Goal: Find contact information: Obtain details needed to contact an individual or organization

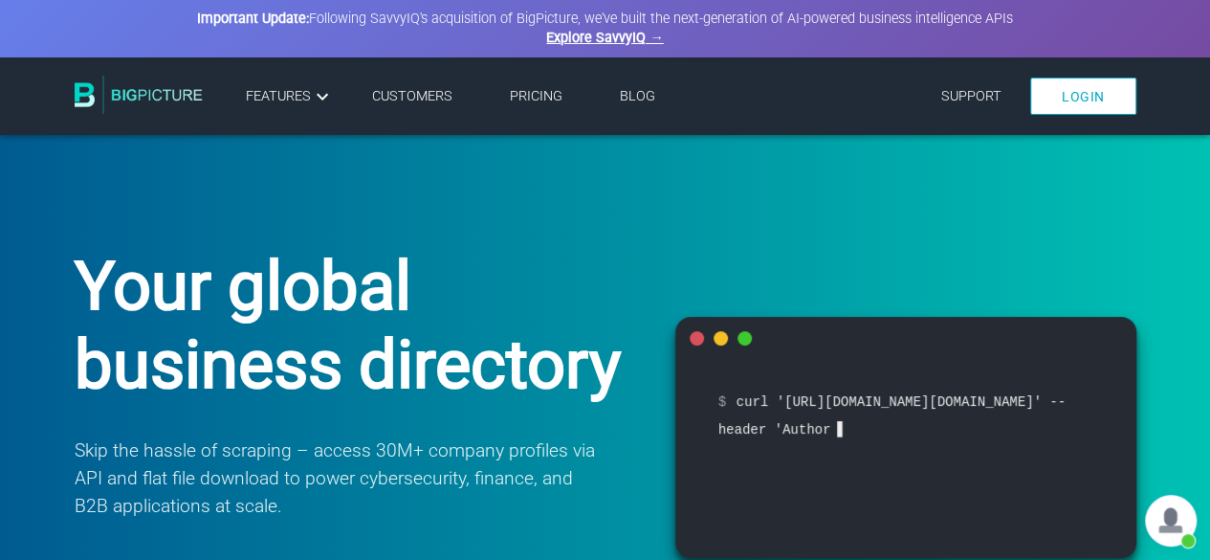
click at [542, 102] on link "Pricing" at bounding box center [536, 96] width 53 height 16
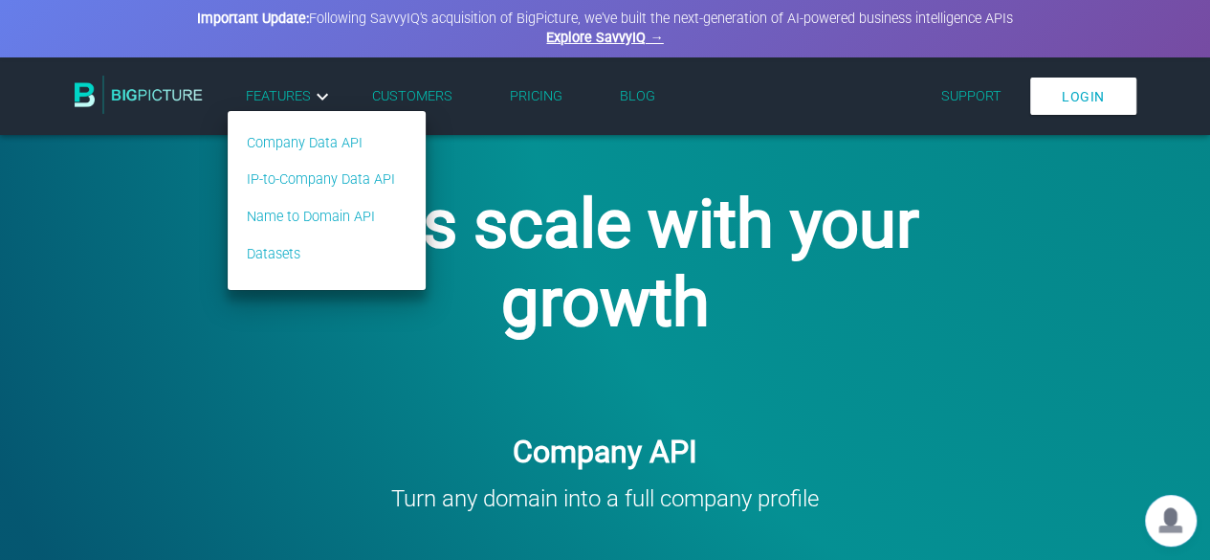
scroll to position [96, 0]
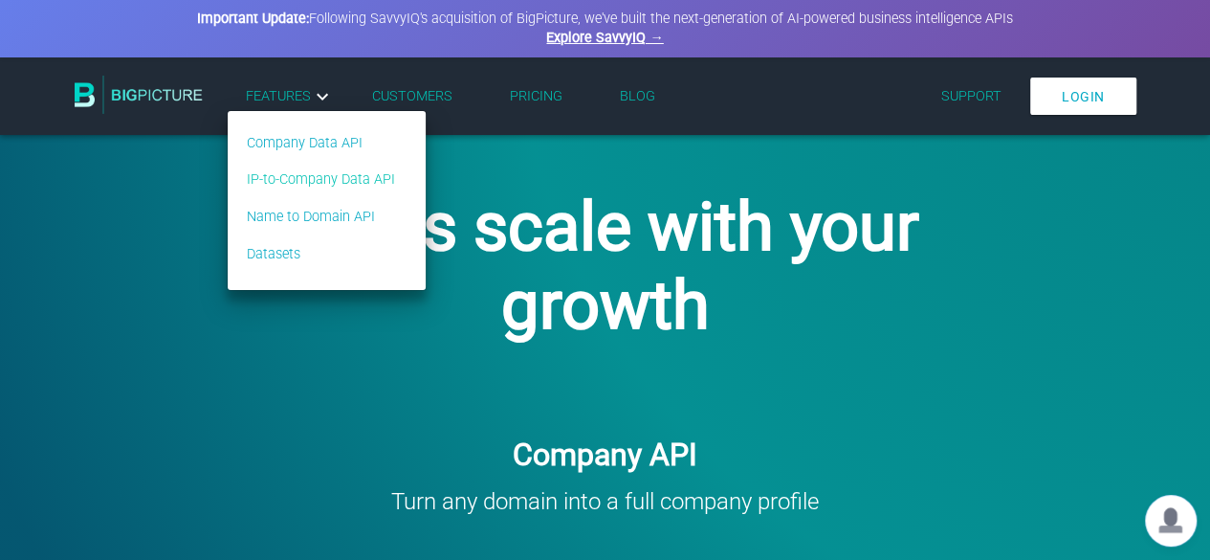
click at [344, 188] on link "IP-to-Company Data API" at bounding box center [321, 179] width 148 height 21
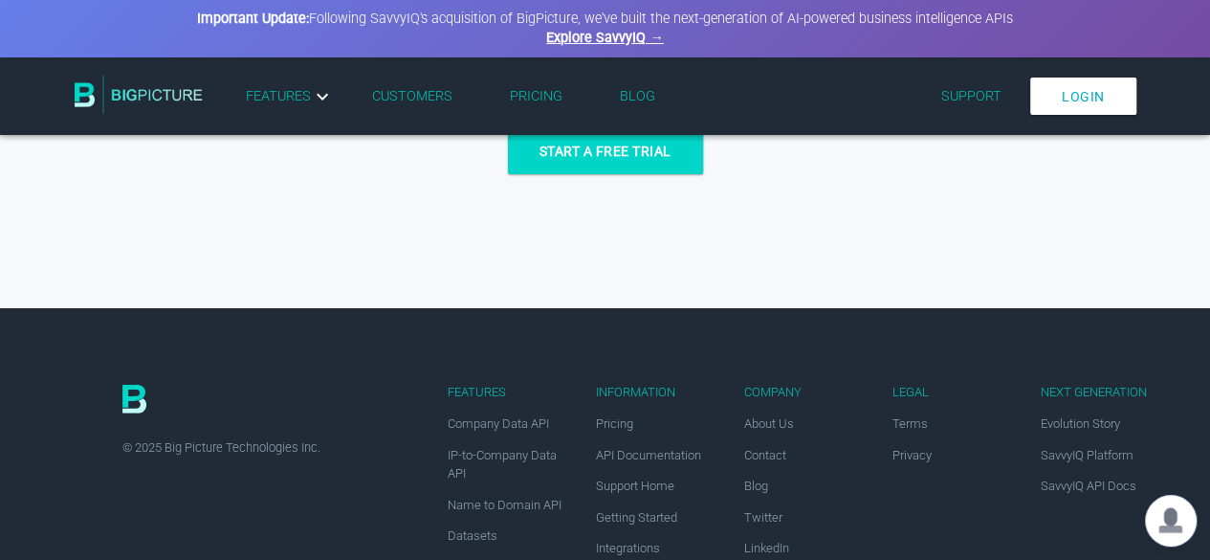
scroll to position [2670, 0]
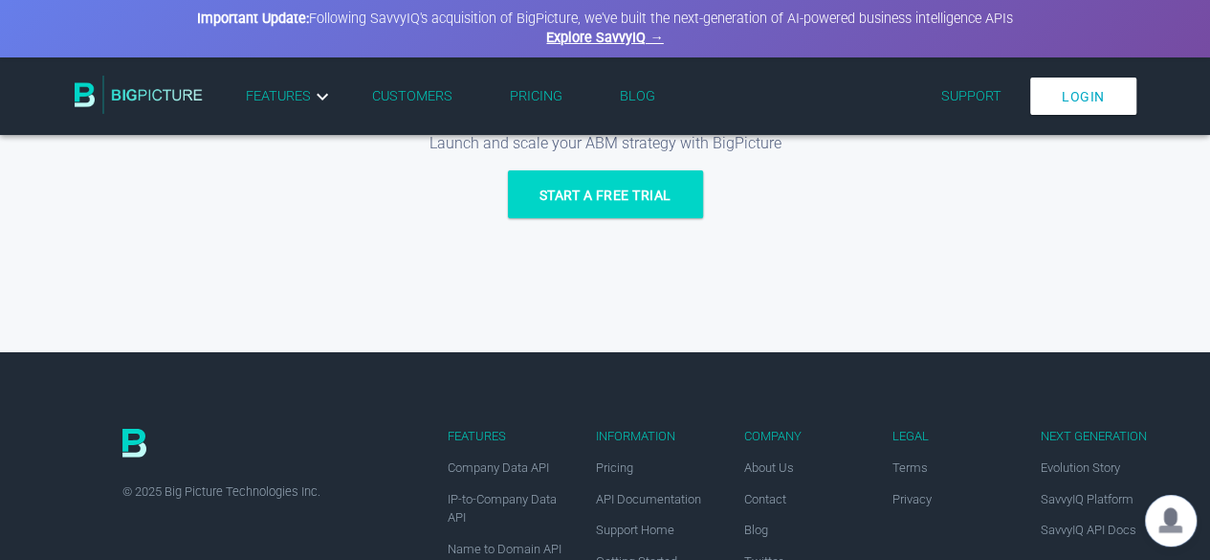
click at [526, 99] on link "Pricing" at bounding box center [536, 96] width 53 height 16
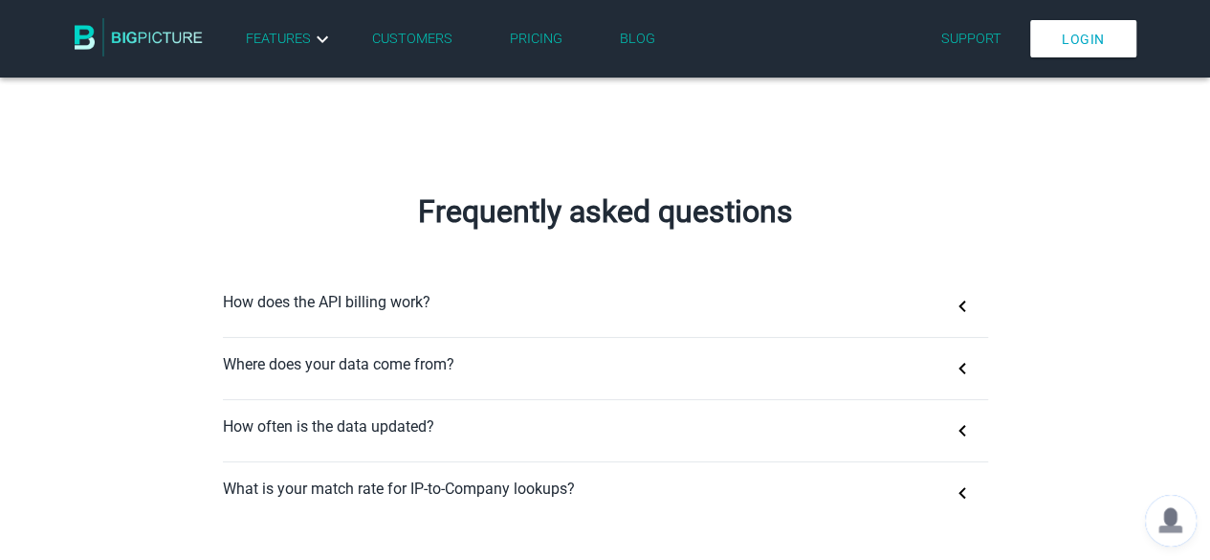
scroll to position [1148, 0]
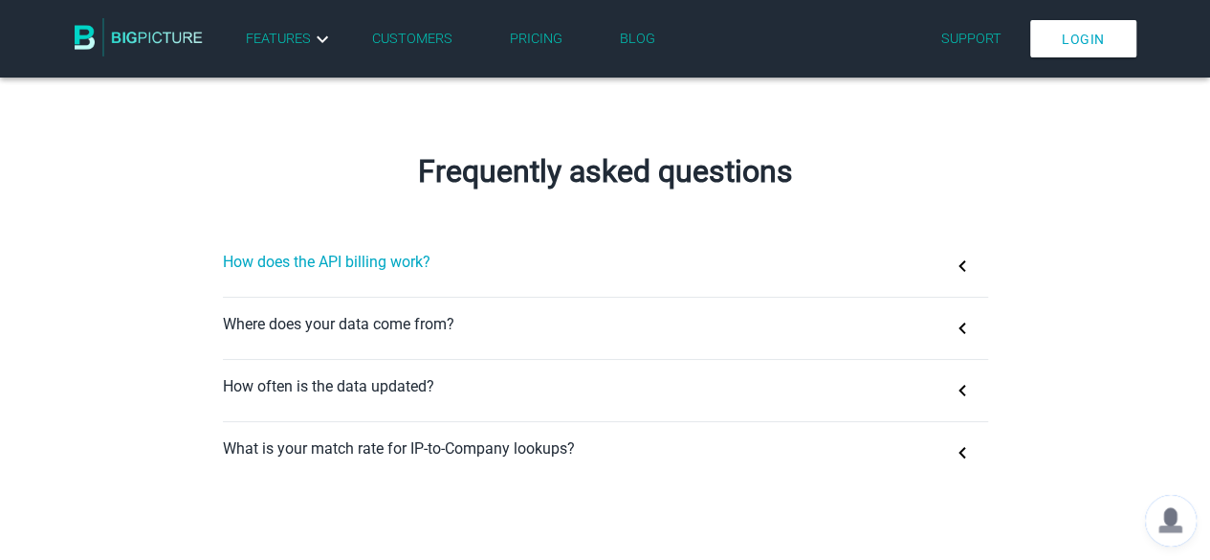
click at [444, 267] on button "How does the API billing work?" at bounding box center [605, 265] width 765 height 61
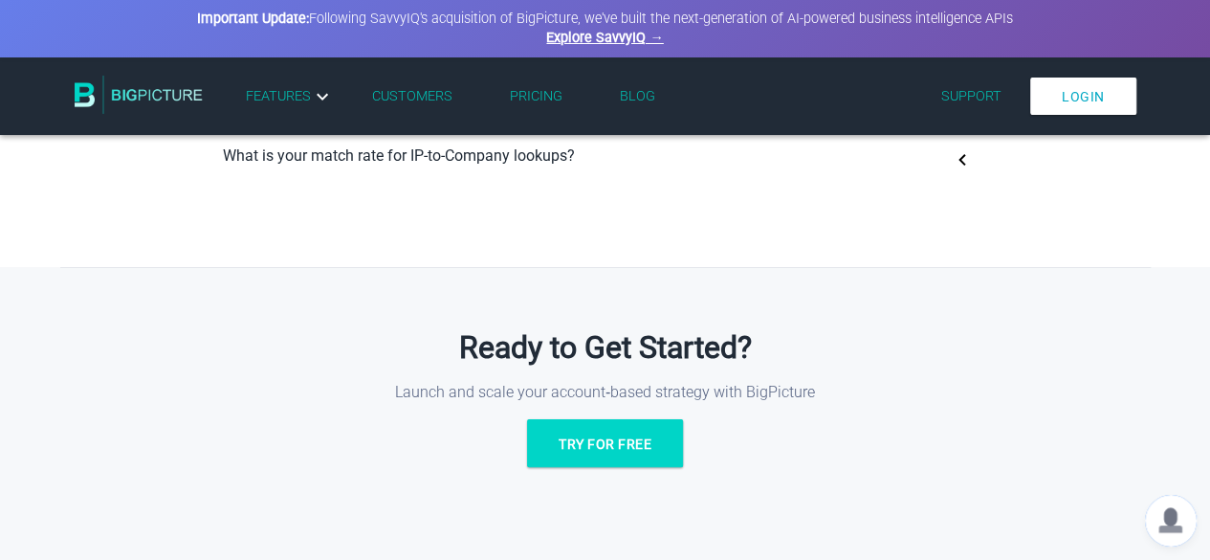
scroll to position [1435, 0]
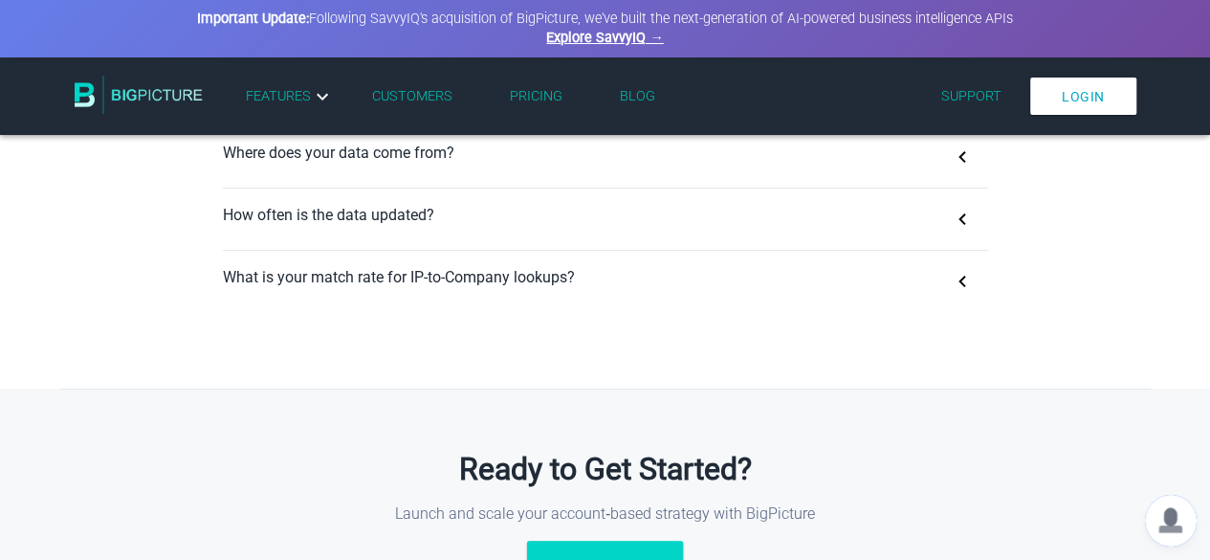
click at [444, 267] on button "What is your match rate for IP-to-Company lookups?" at bounding box center [605, 281] width 765 height 61
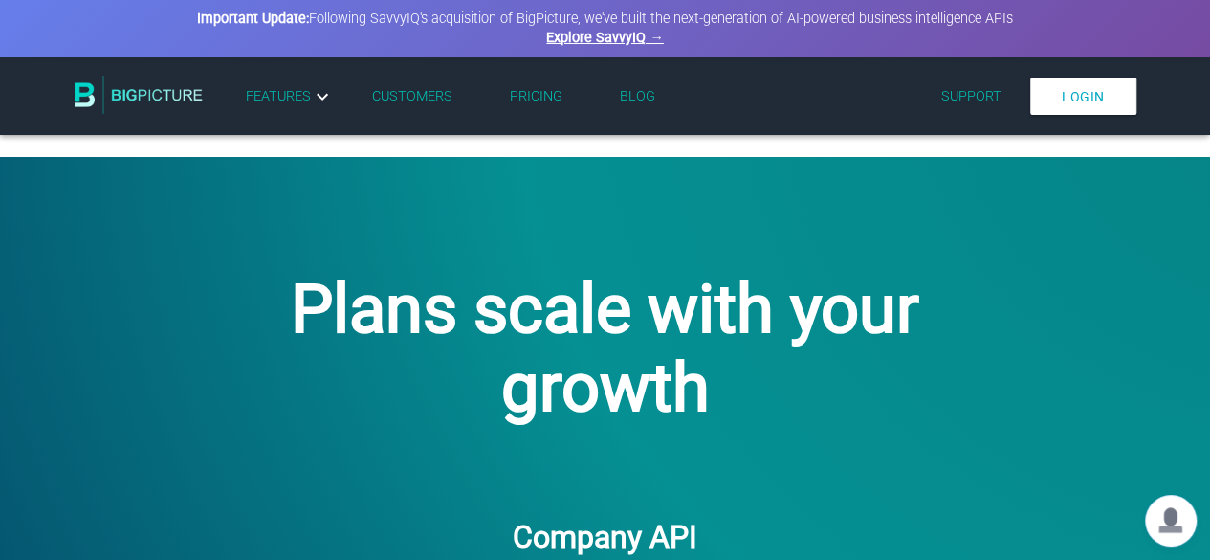
scroll to position [0, 0]
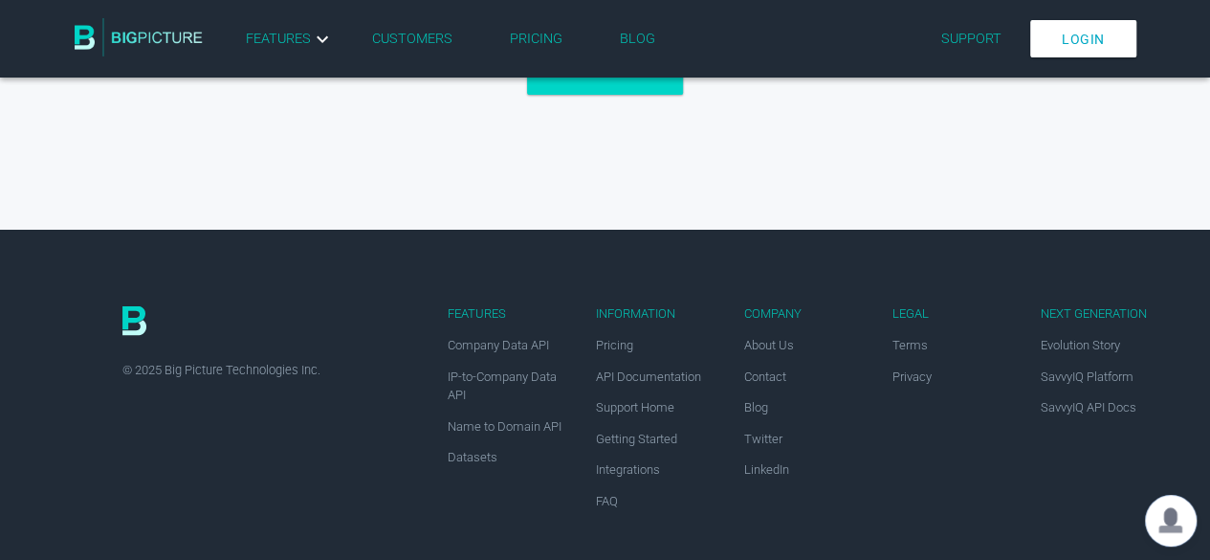
scroll to position [1827, 0]
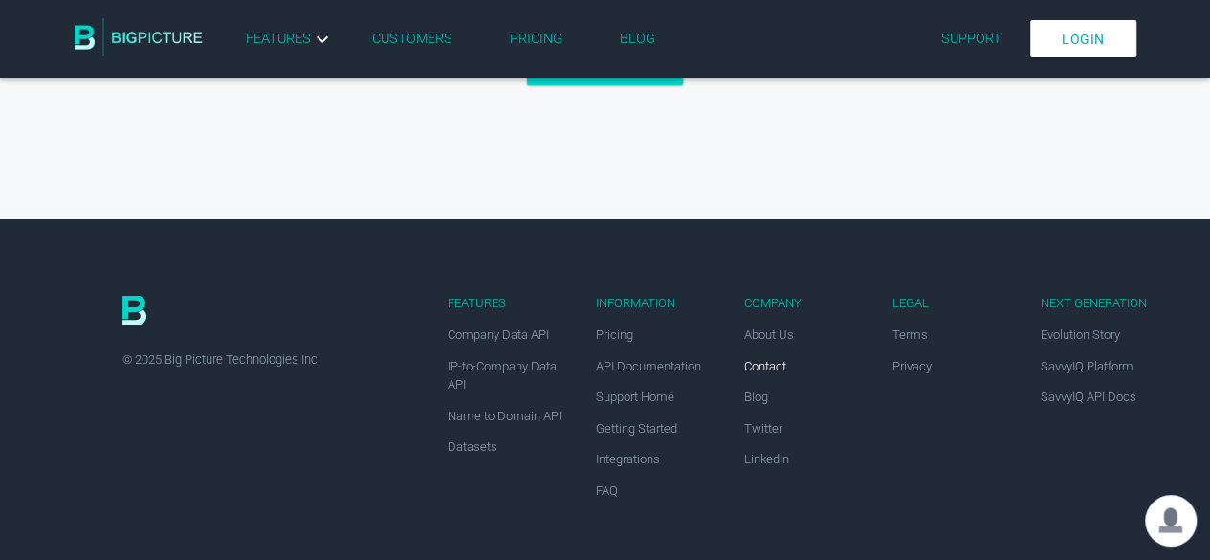
click at [753, 362] on span "Contact" at bounding box center [765, 366] width 42 height 14
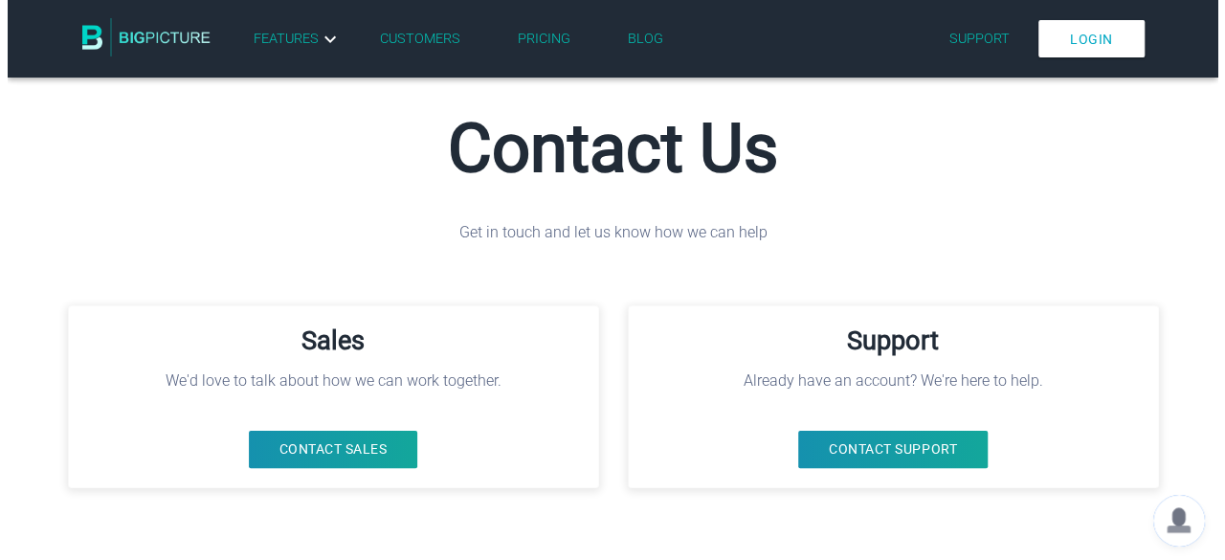
scroll to position [287, 0]
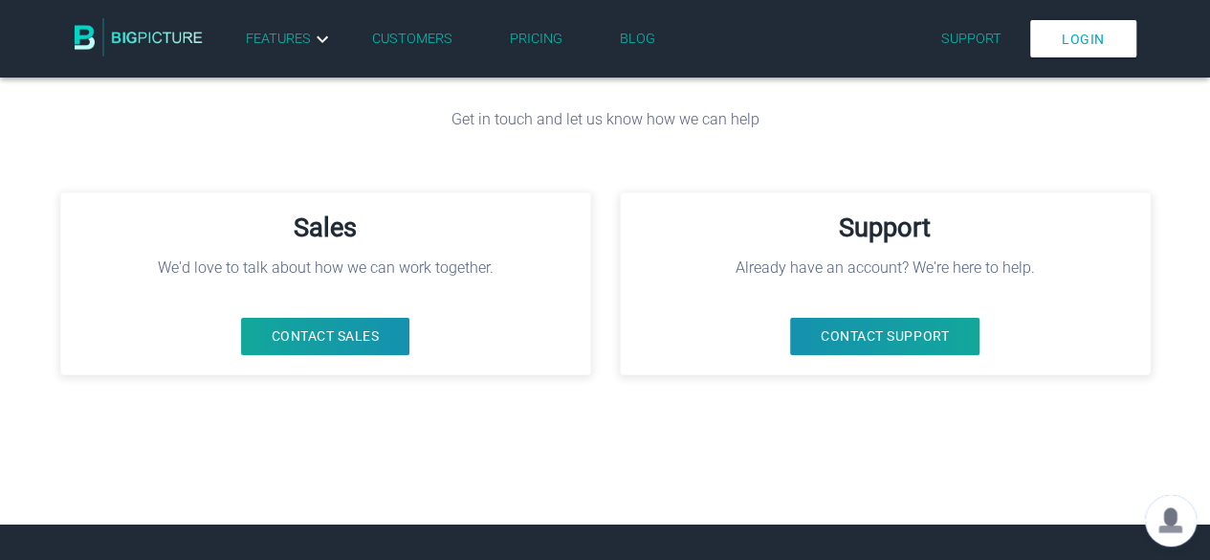
click at [278, 335] on button "Contact Sales" at bounding box center [325, 336] width 169 height 37
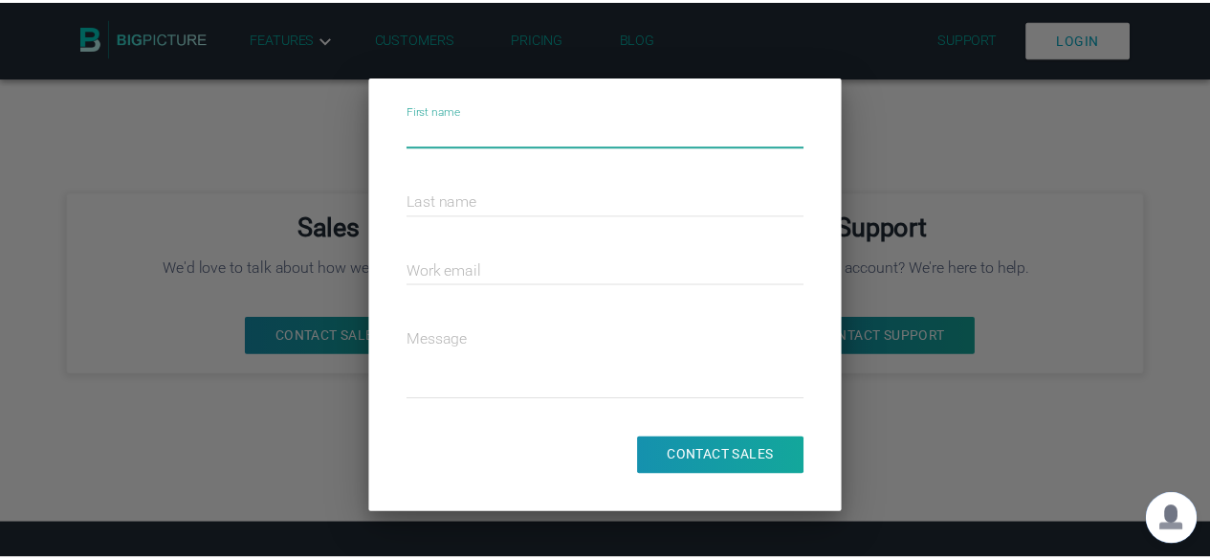
scroll to position [0, 0]
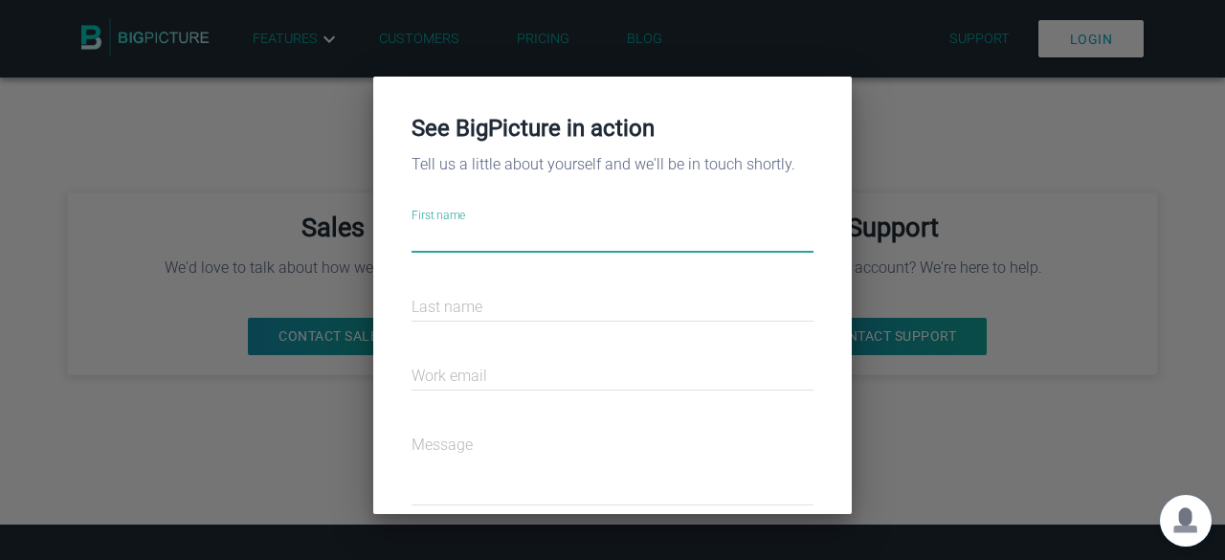
click at [1056, 160] on div at bounding box center [612, 280] width 1225 height 560
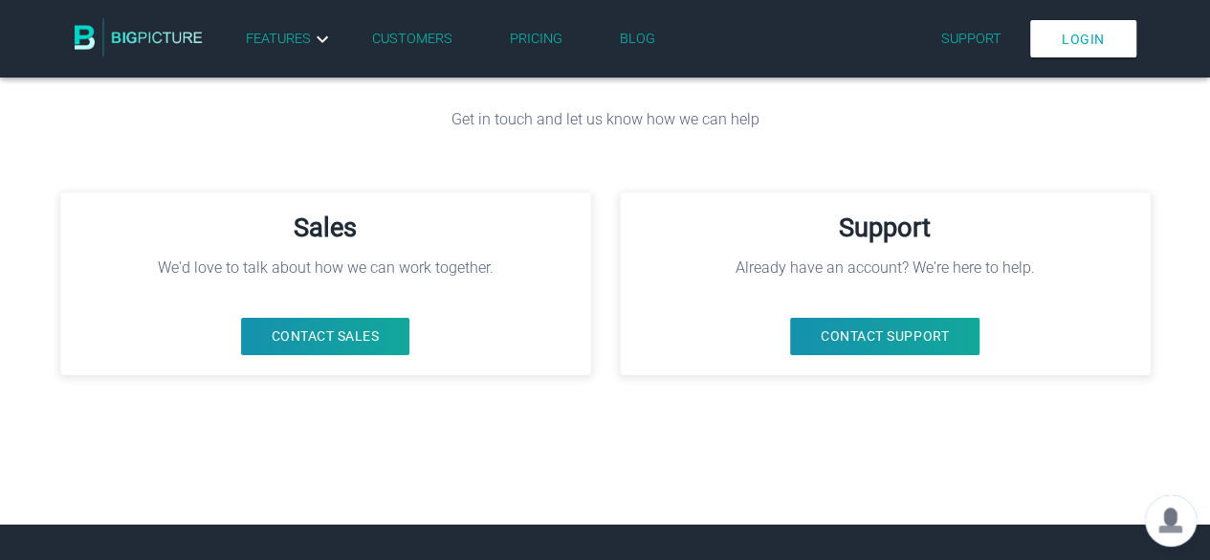
click at [527, 40] on link "Pricing" at bounding box center [536, 39] width 53 height 16
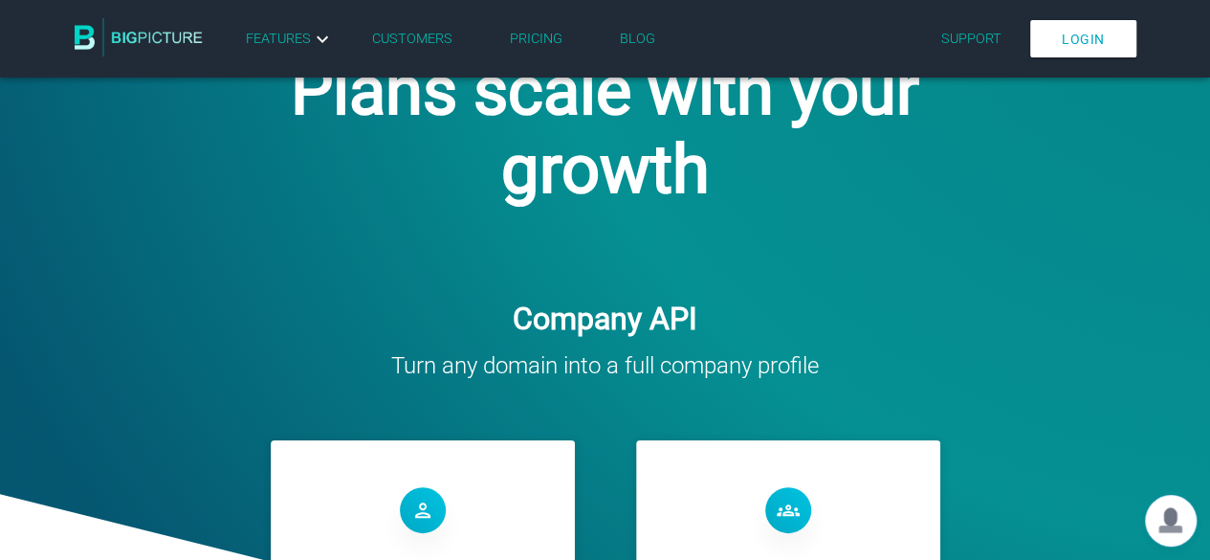
scroll to position [574, 0]
